Goal: Information Seeking & Learning: Learn about a topic

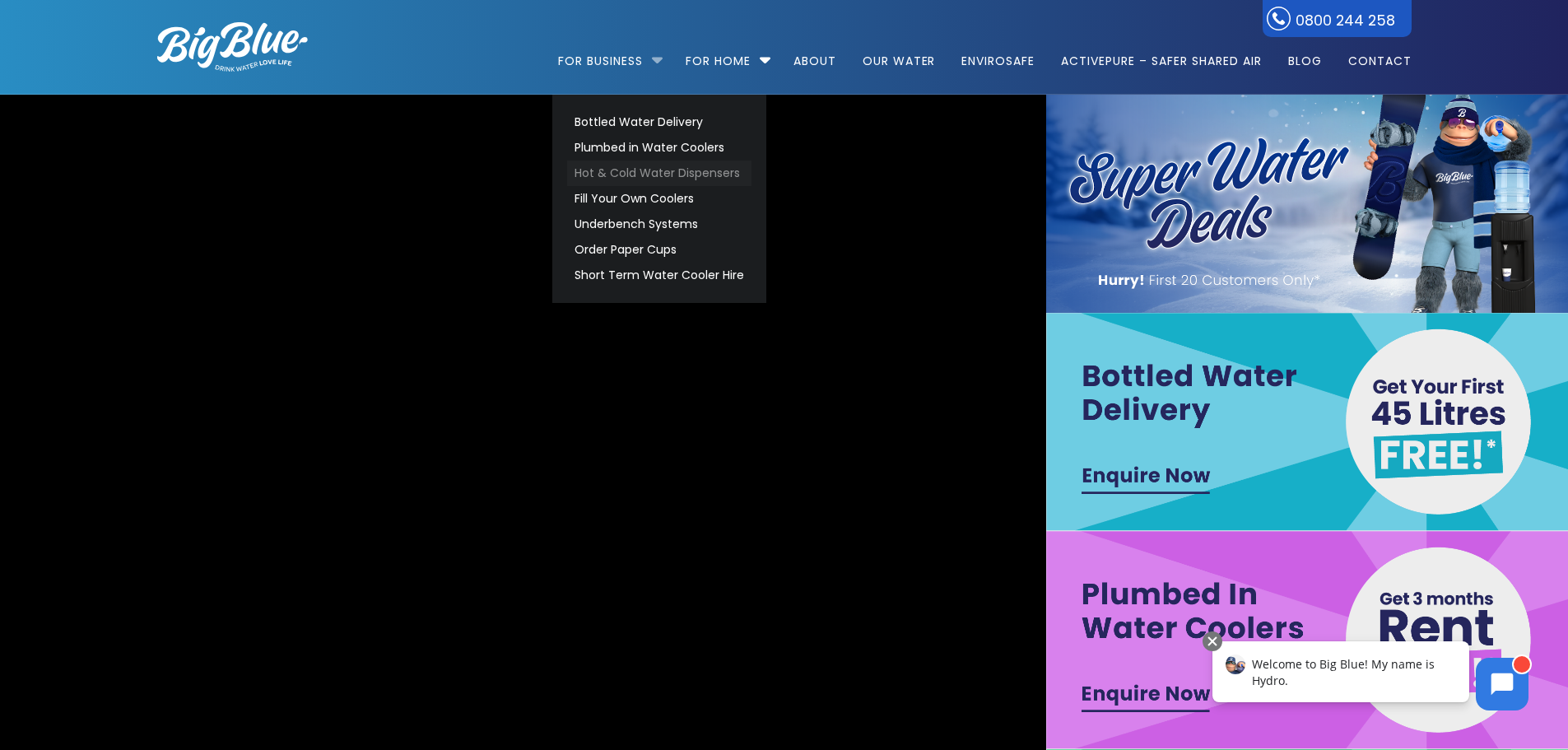
click at [645, 172] on link "Hot & Cold Water Dispensers" at bounding box center [660, 173] width 184 height 26
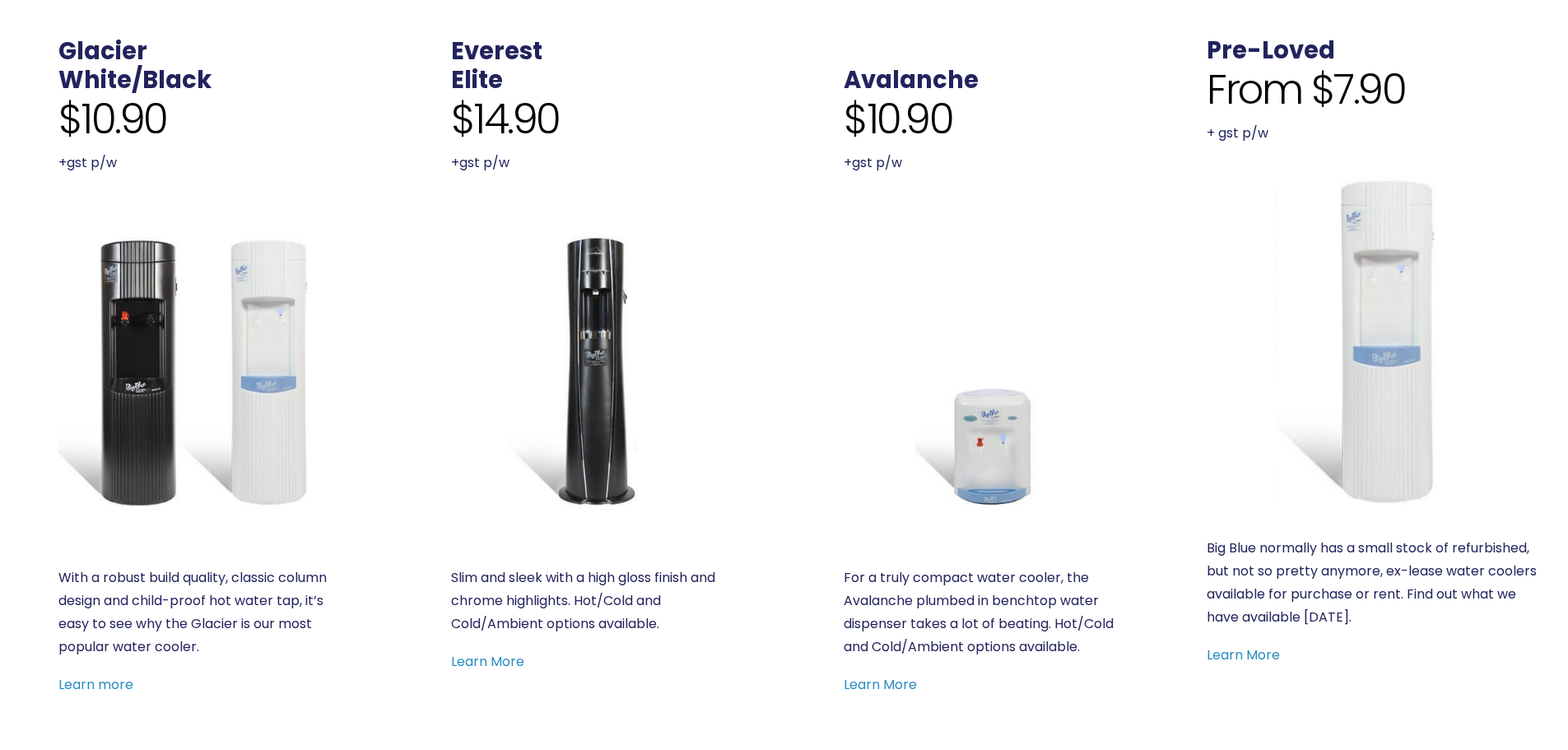
scroll to position [659, 0]
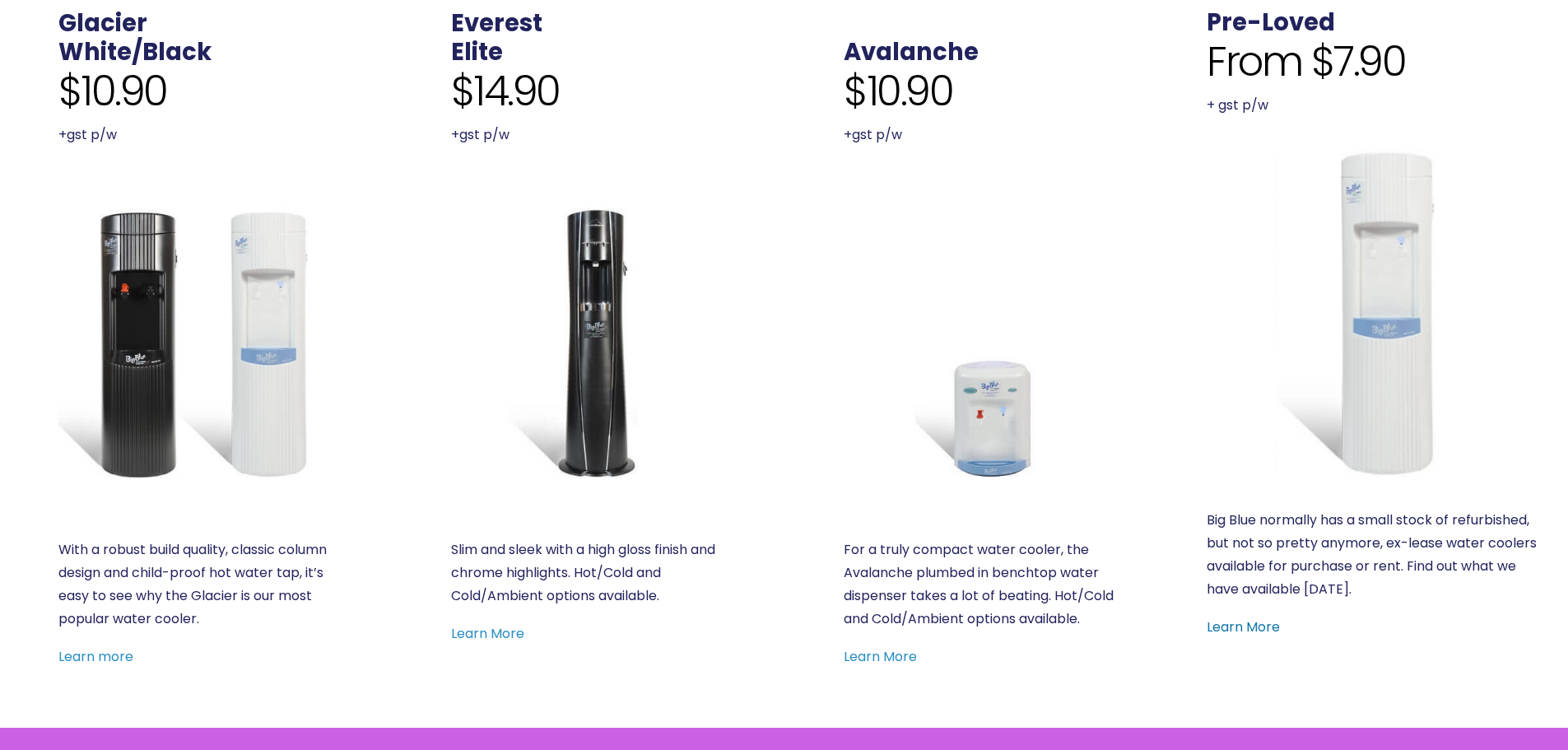
click at [1255, 627] on link "Learn More" at bounding box center [1243, 627] width 73 height 19
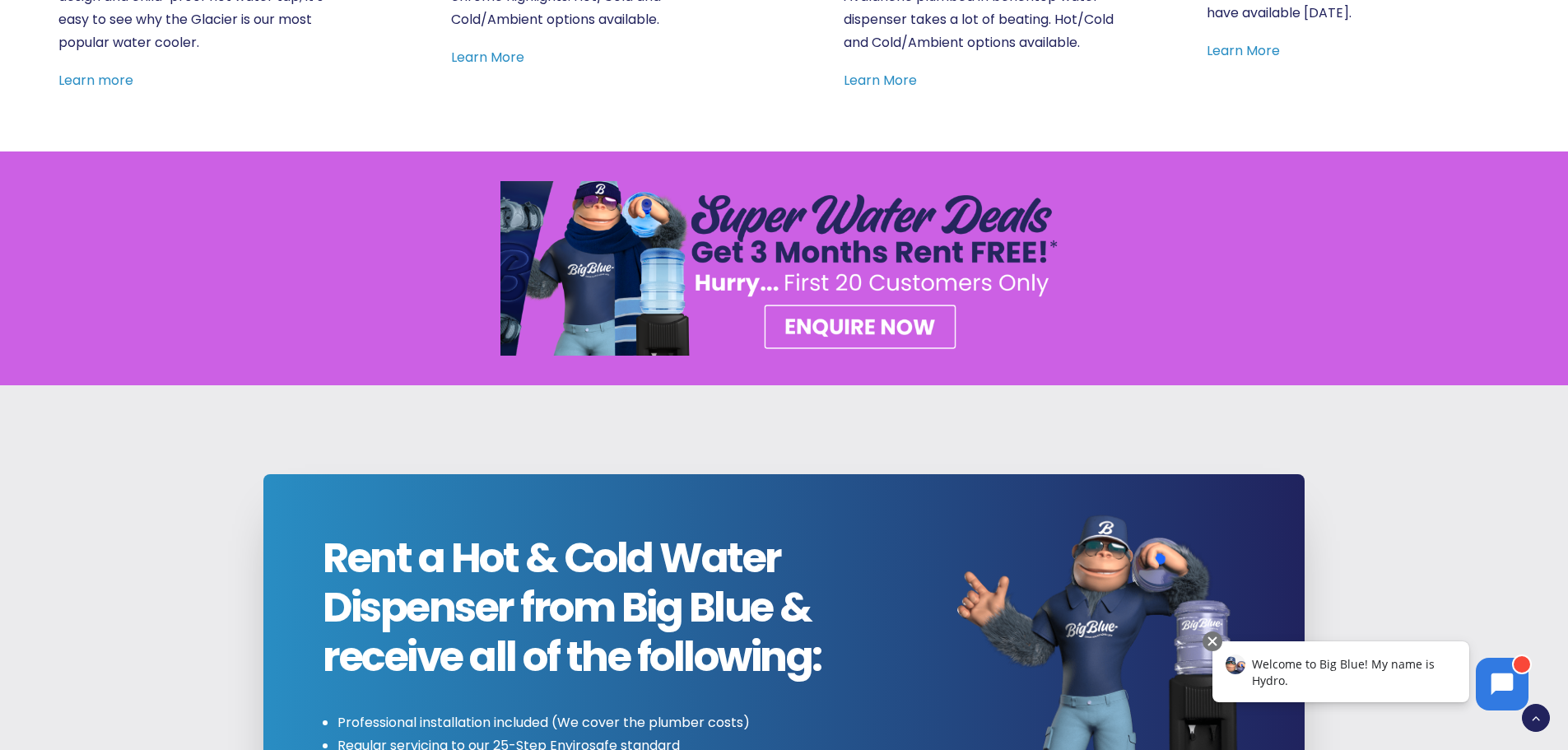
scroll to position [823, 0]
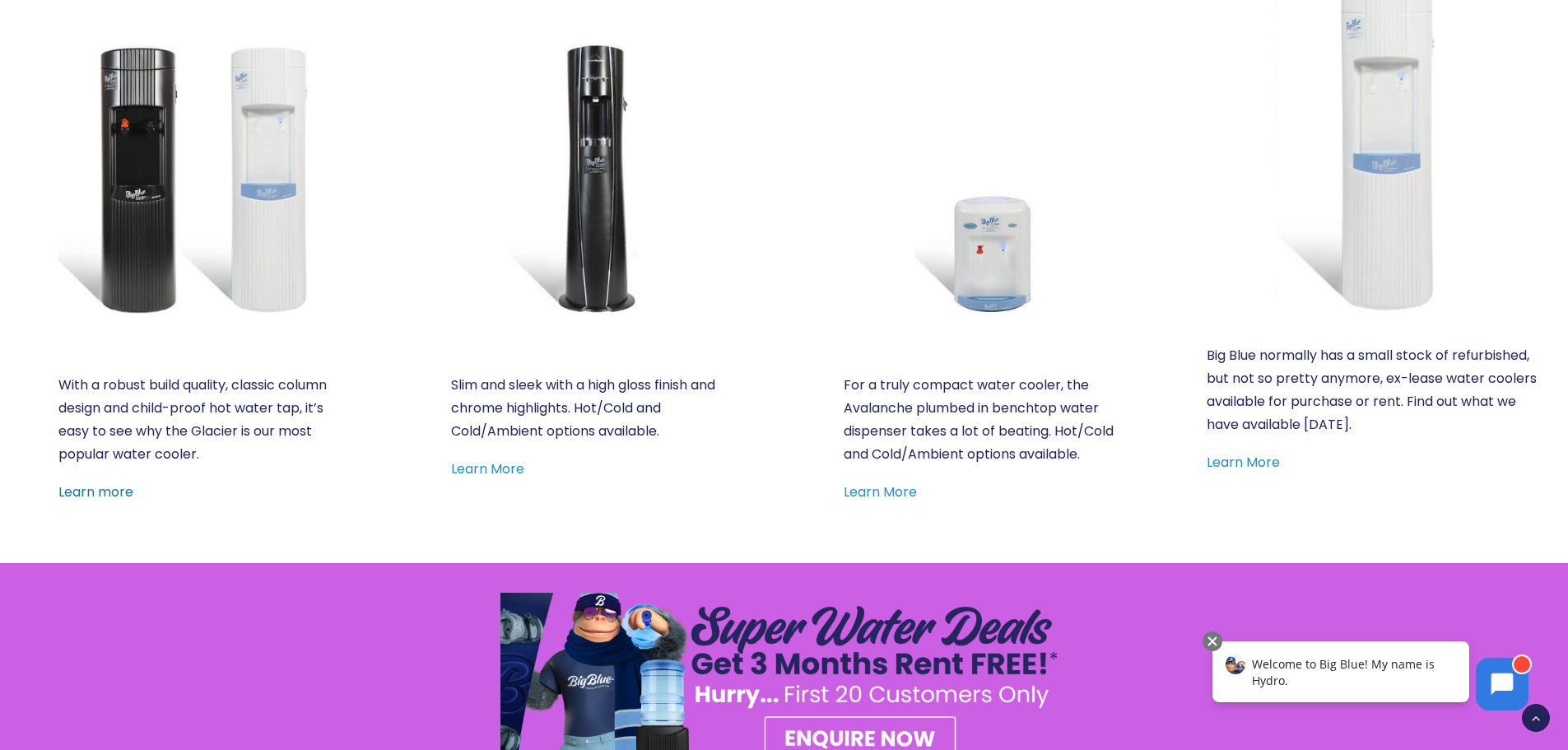
click at [110, 499] on link "Learn more" at bounding box center [96, 492] width 75 height 19
